Goal: Task Accomplishment & Management: Manage account settings

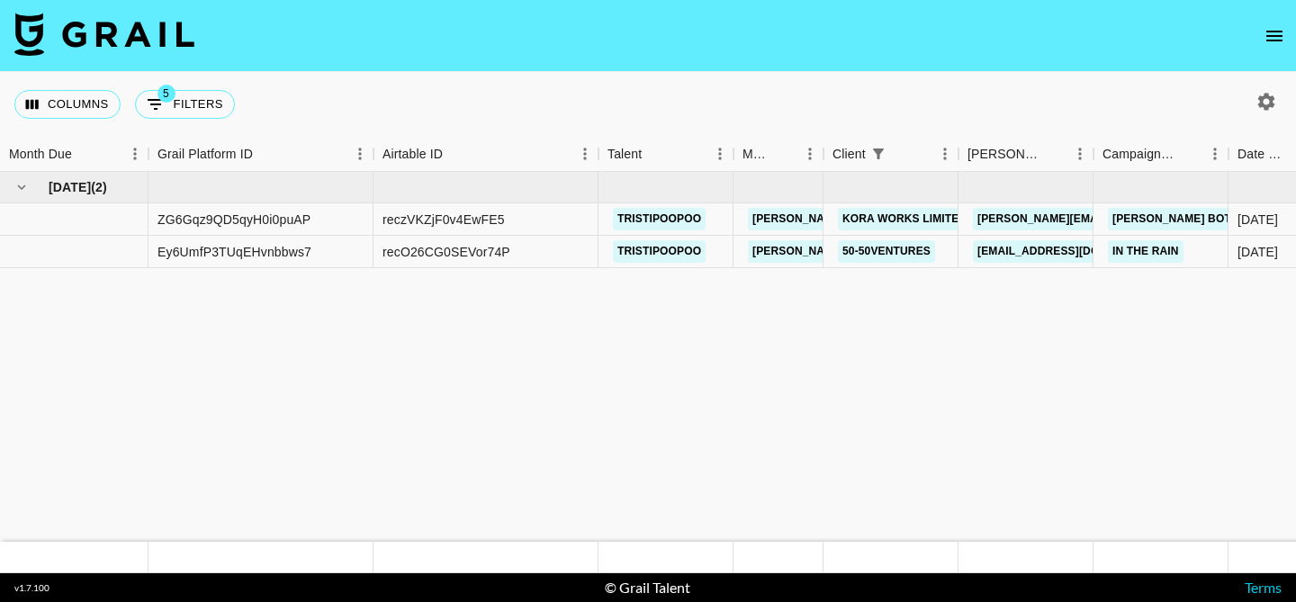
click at [1275, 32] on icon "open drawer" at bounding box center [1275, 36] width 22 height 22
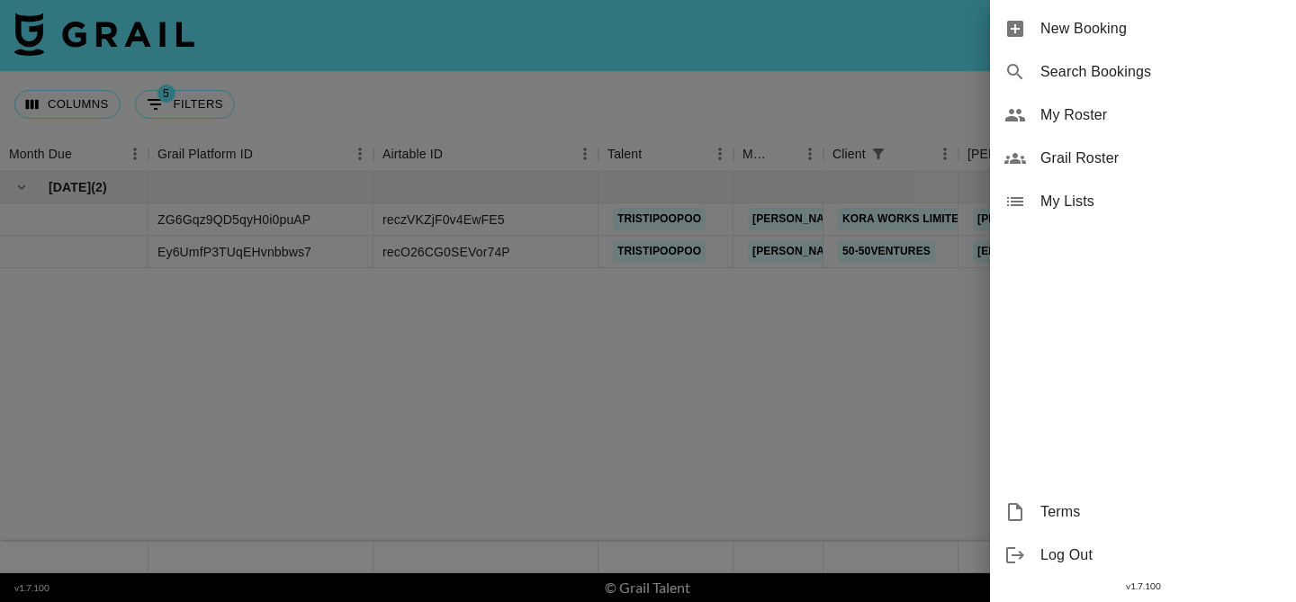
click at [1122, 105] on span "My Roster" at bounding box center [1160, 115] width 241 height 22
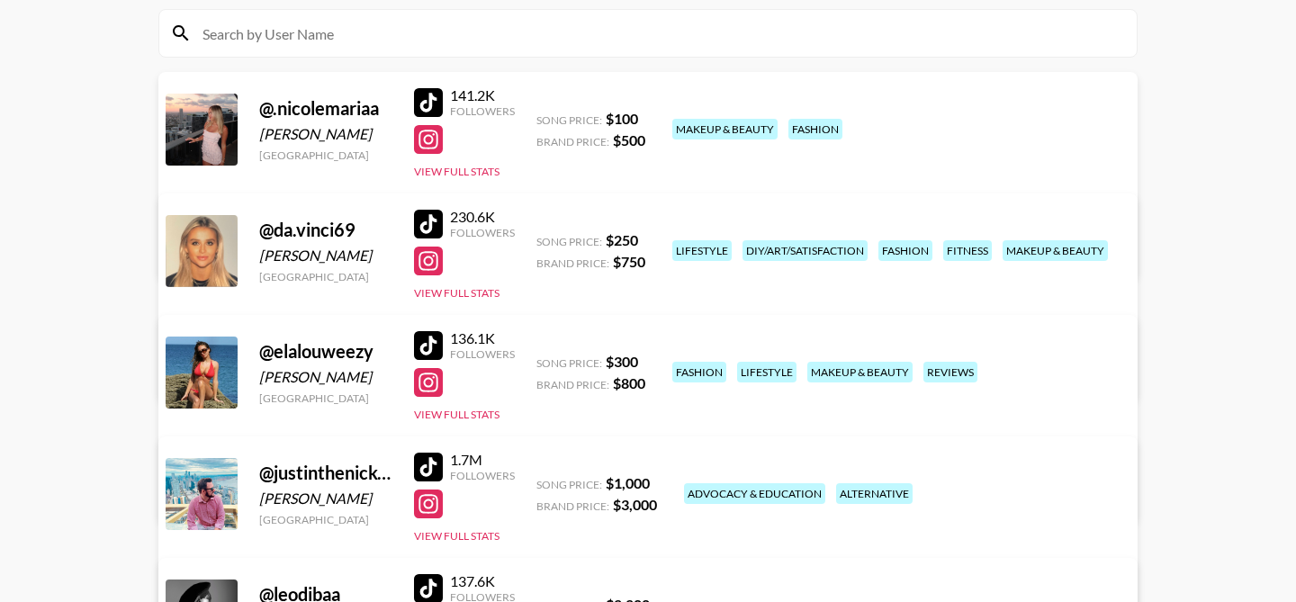
scroll to position [229, 0]
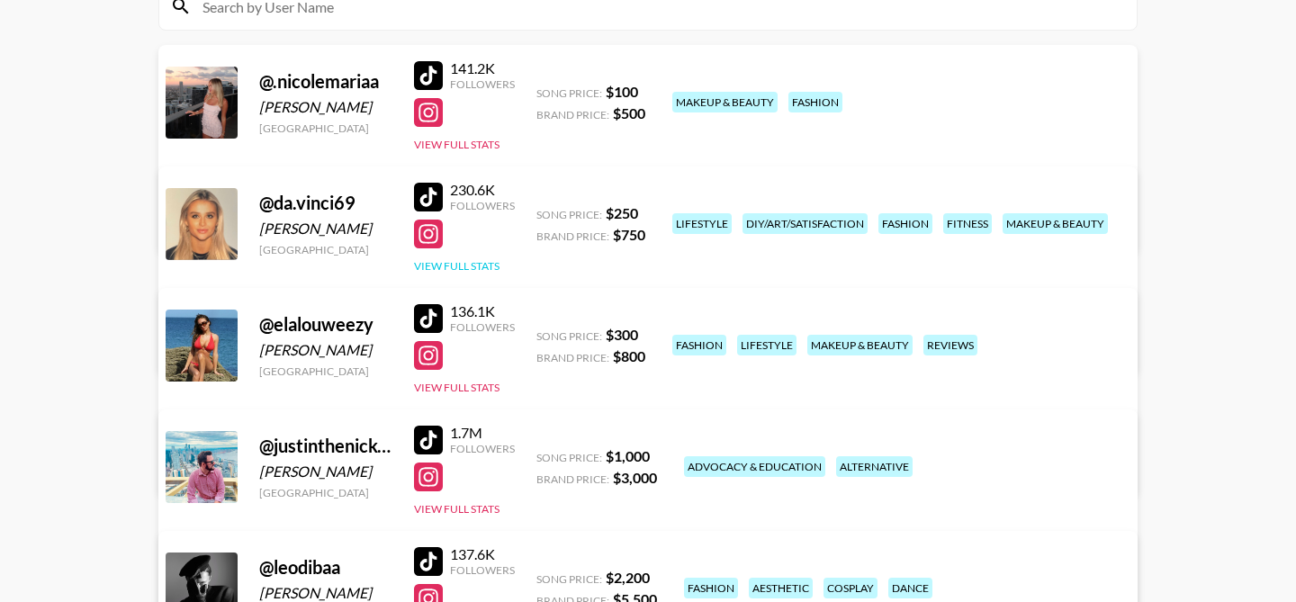
click at [479, 266] on button "View Full Stats" at bounding box center [457, 266] width 86 height 14
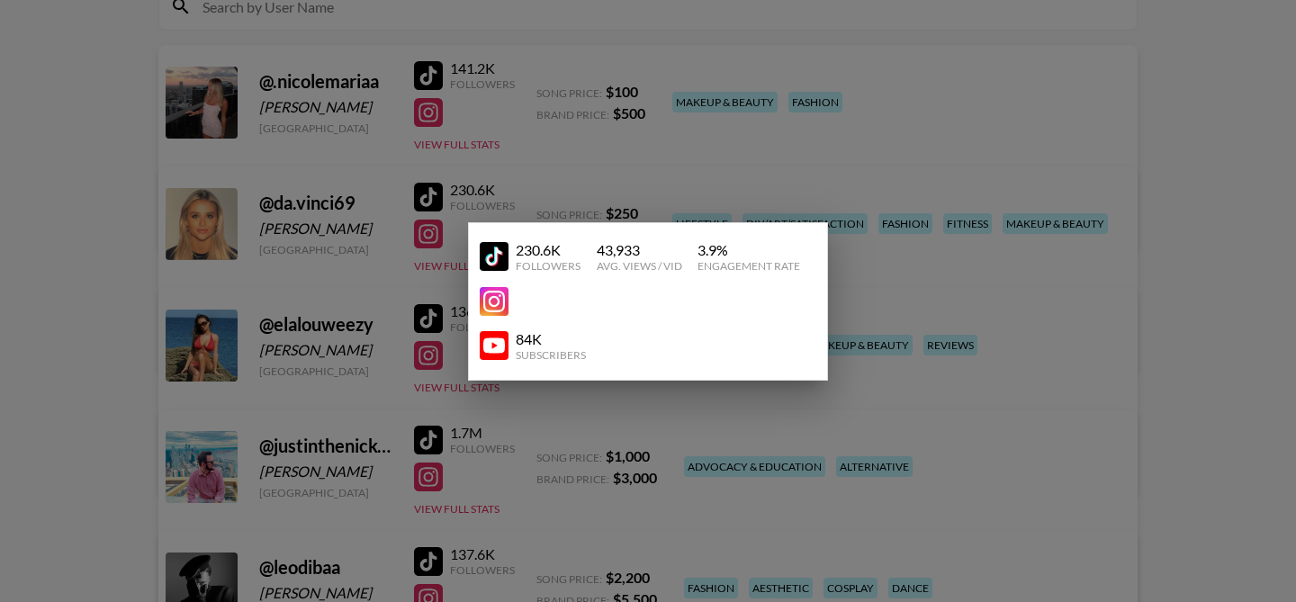
click at [544, 194] on div at bounding box center [648, 301] width 1296 height 602
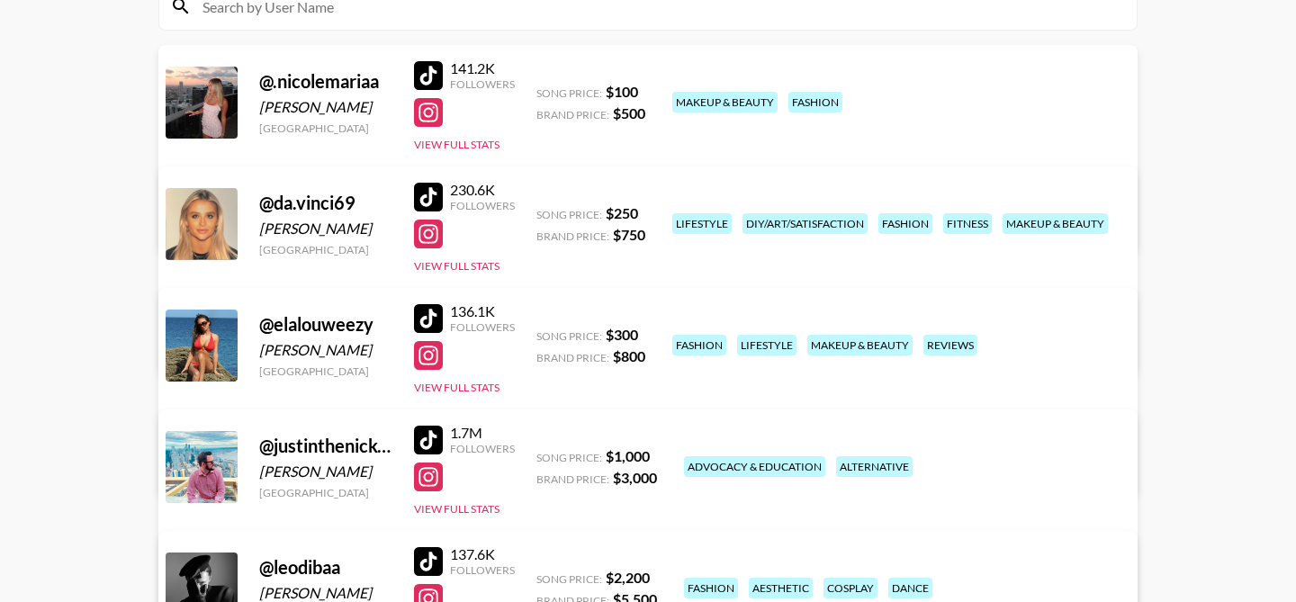
click at [654, 334] on link "View/Edit Details" at bounding box center [423, 343] width 464 height 18
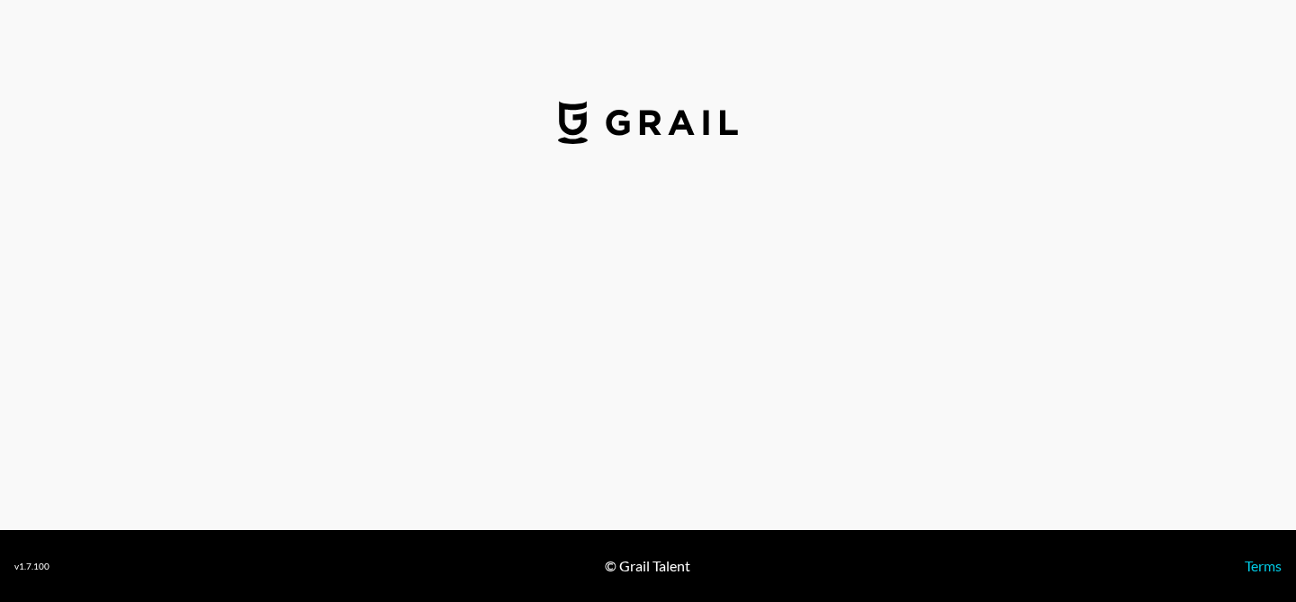
select select "USD"
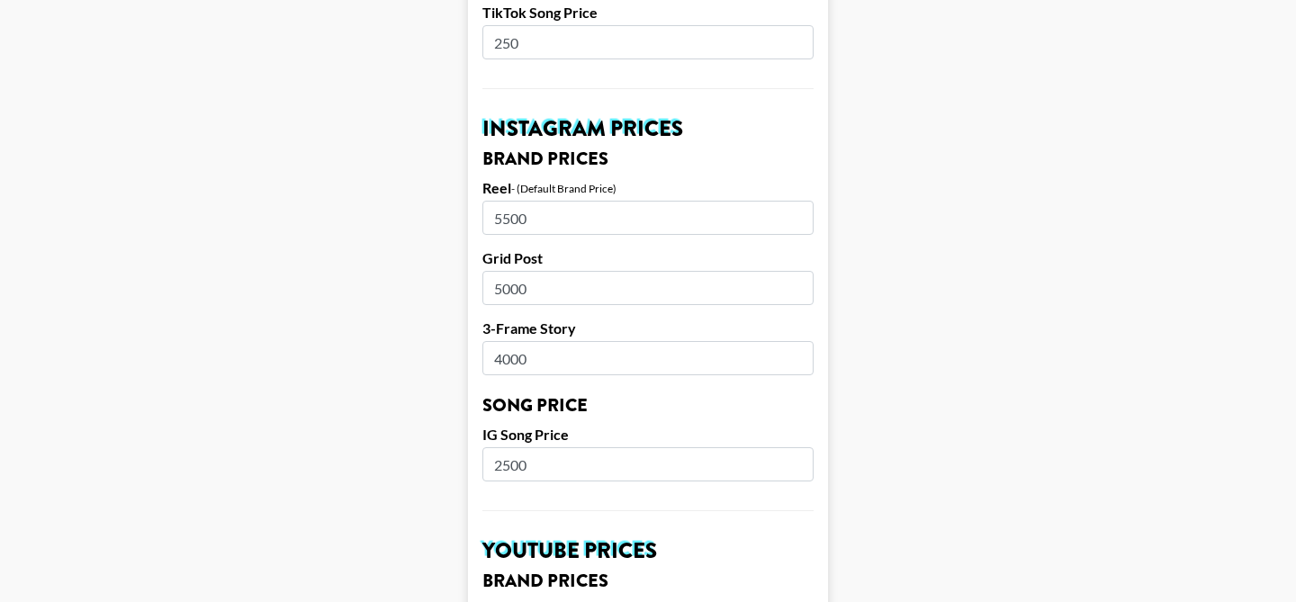
scroll to position [807, 0]
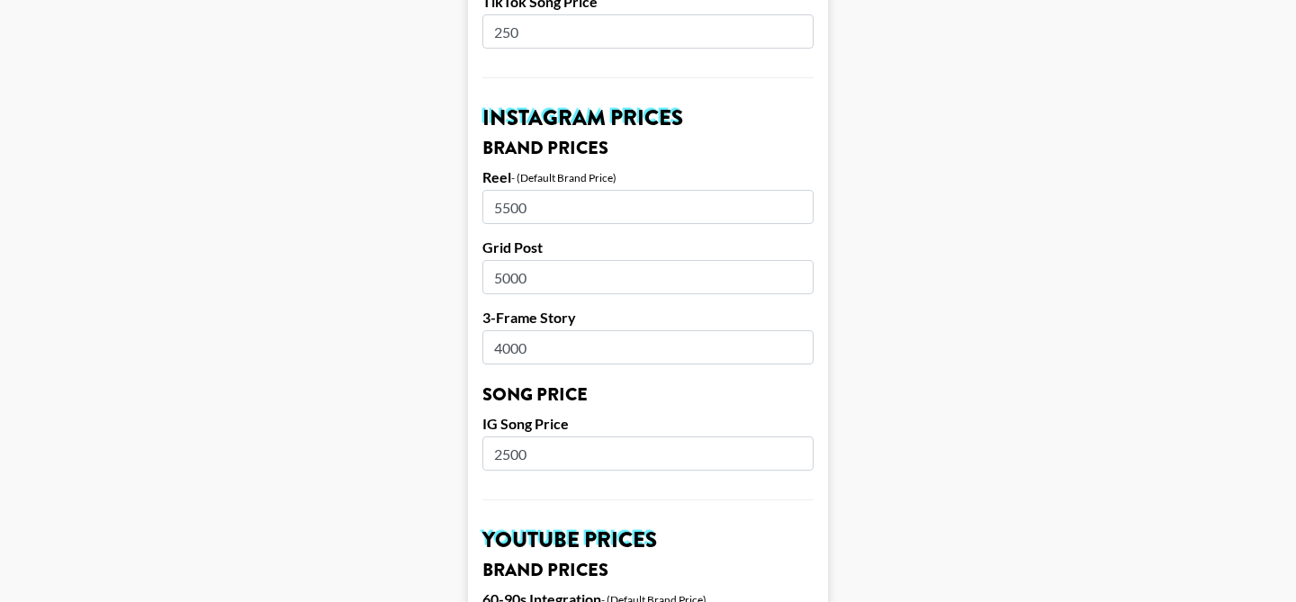
click at [536, 190] on input "5500" at bounding box center [647, 207] width 331 height 34
drag, startPoint x: 508, startPoint y: 181, endPoint x: 492, endPoint y: 182, distance: 15.3
click at [492, 190] on input "5500" at bounding box center [647, 207] width 331 height 34
type input "4500"
drag, startPoint x: 535, startPoint y: 251, endPoint x: 487, endPoint y: 250, distance: 47.7
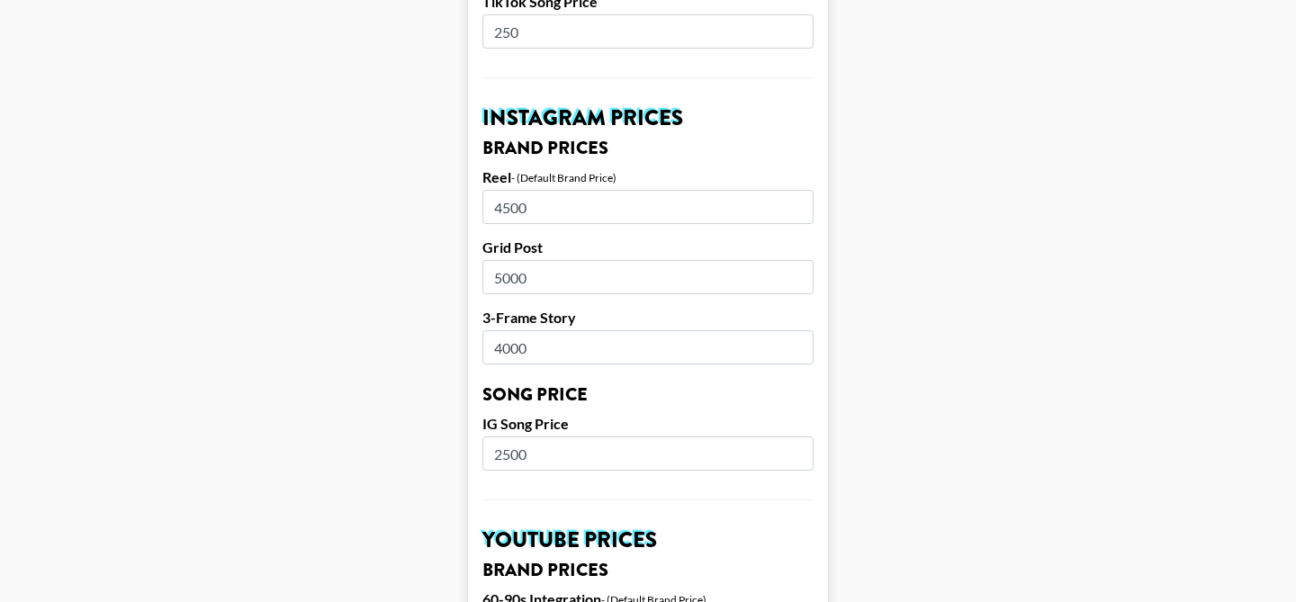
click at [488, 260] on input "5000" at bounding box center [647, 277] width 331 height 34
type input "4000"
click at [504, 330] on input "4000" at bounding box center [647, 347] width 331 height 34
type input "3000"
click at [565, 342] on form "Airtable ID: recRjdlCFfamj0hx3 Manager(s) [PERSON_NAME][EMAIL_ADDRESS][PERSON_N…" at bounding box center [648, 425] width 360 height 2265
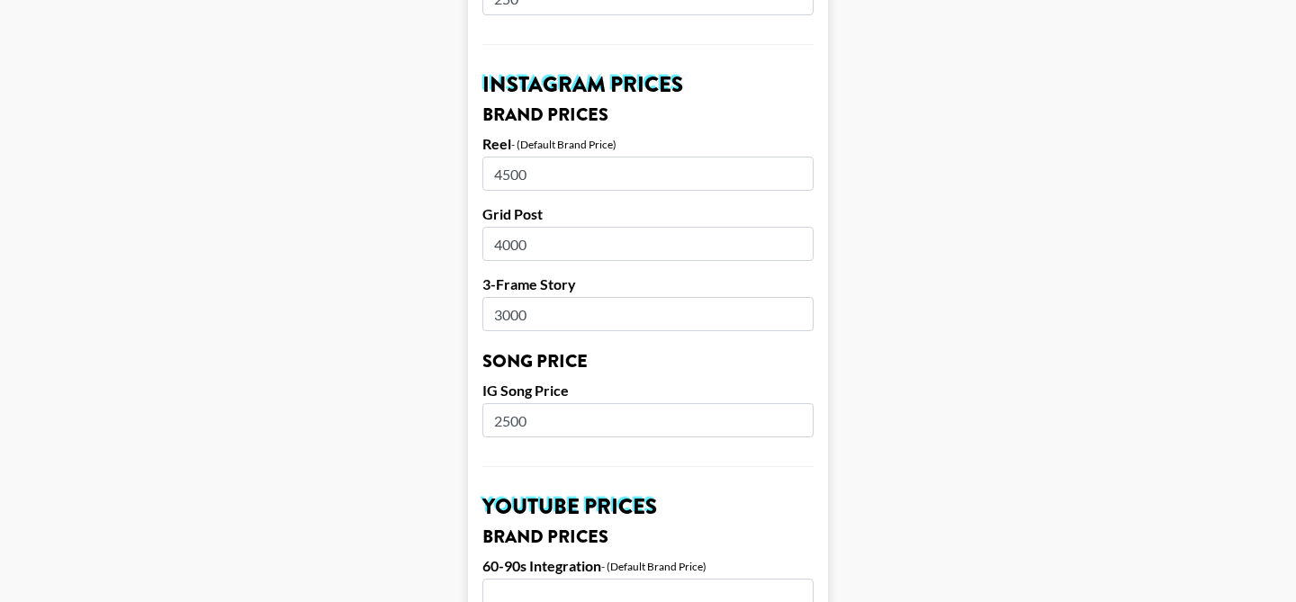
scroll to position [860, 0]
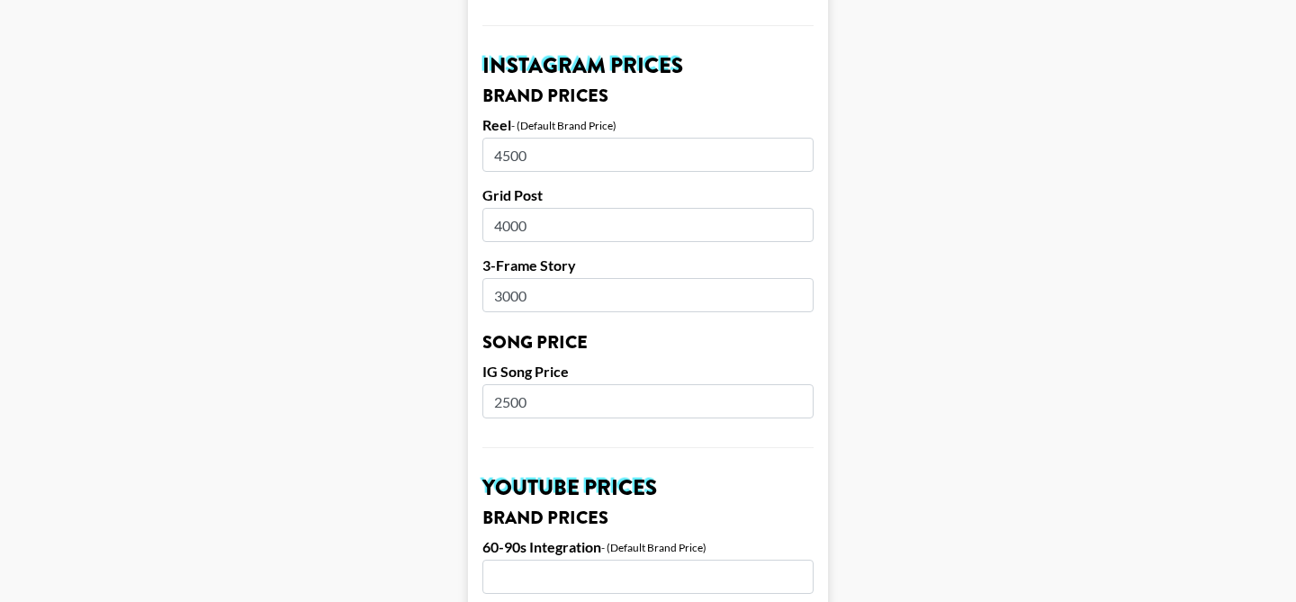
drag, startPoint x: 548, startPoint y: 376, endPoint x: 478, endPoint y: 375, distance: 70.2
click at [478, 375] on form "Airtable ID: recRjdlCFfamj0hx3 Manager(s) [PERSON_NAME][EMAIL_ADDRESS][PERSON_N…" at bounding box center [648, 373] width 360 height 2265
type input "2000"
click at [594, 363] on label "IG Song Price" at bounding box center [647, 372] width 331 height 18
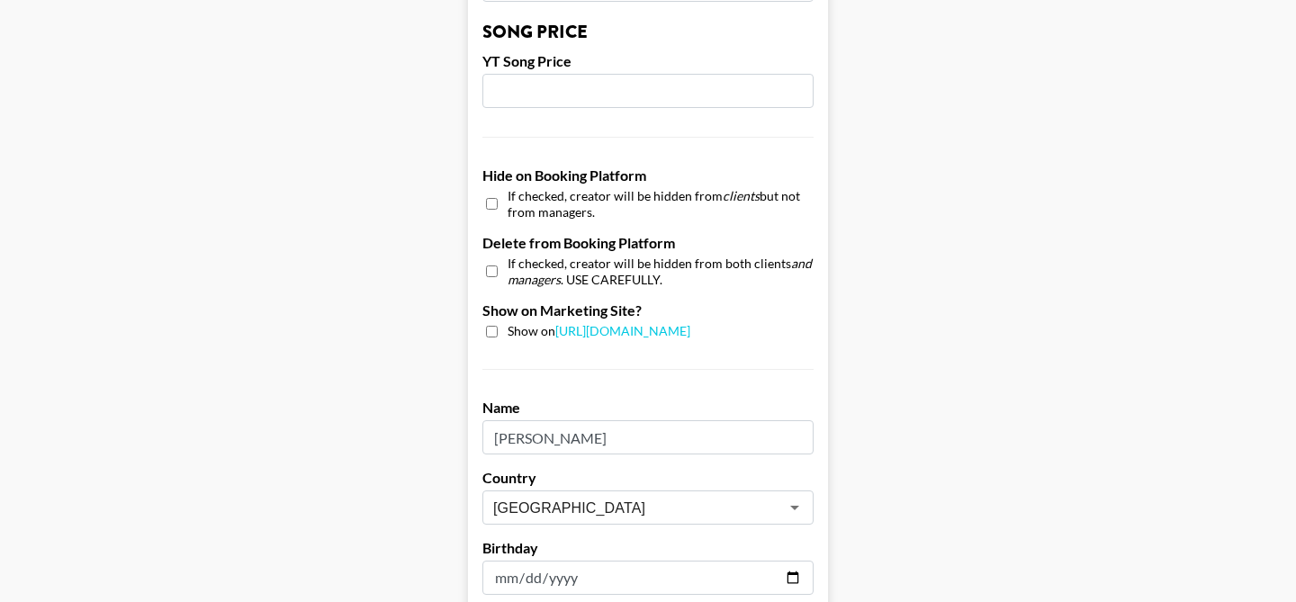
scroll to position [1840, 0]
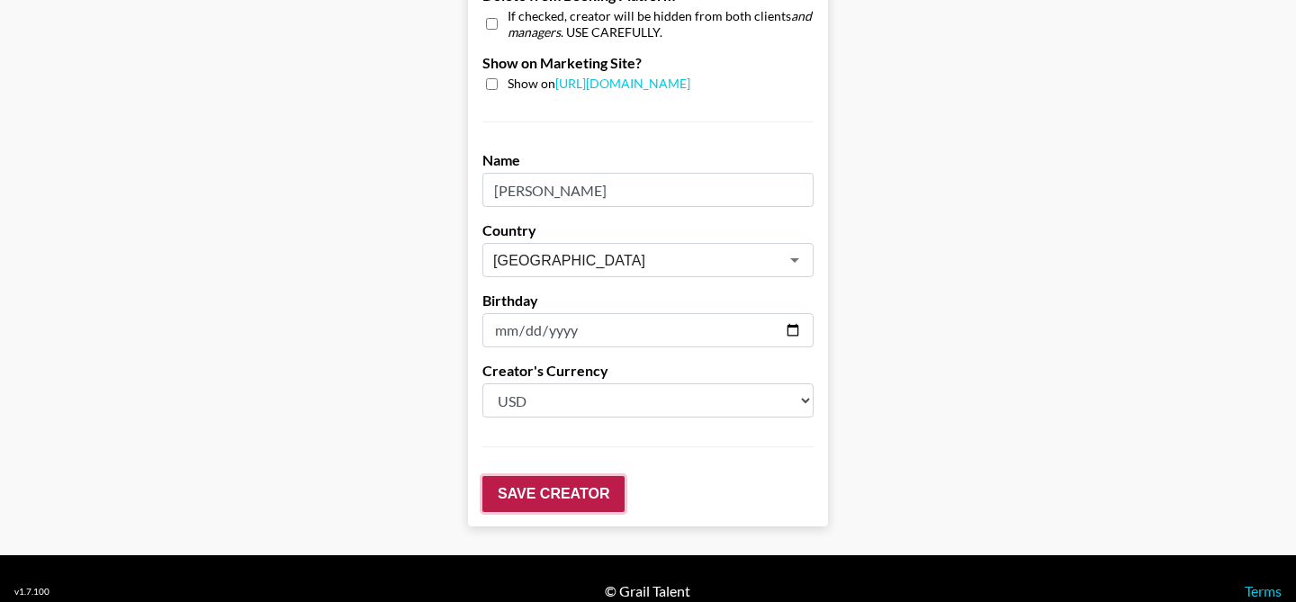
click at [516, 476] on input "Save Creator" at bounding box center [553, 494] width 142 height 36
